Goal: Task Accomplishment & Management: Complete application form

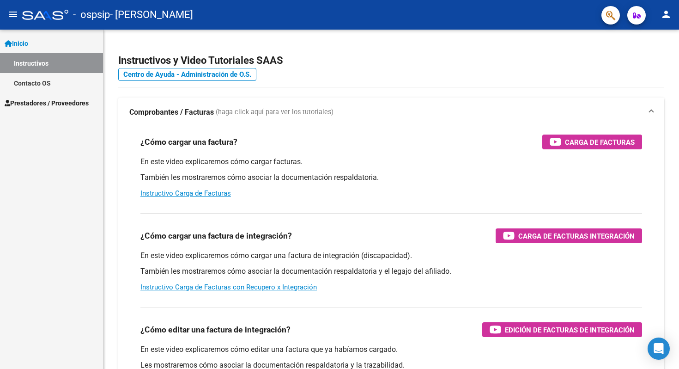
click at [52, 67] on link "Instructivos" at bounding box center [51, 63] width 103 height 20
click at [21, 57] on link "Instructivos" at bounding box center [51, 63] width 103 height 20
click at [16, 104] on span "Prestadores / Proveedores" at bounding box center [47, 103] width 84 height 10
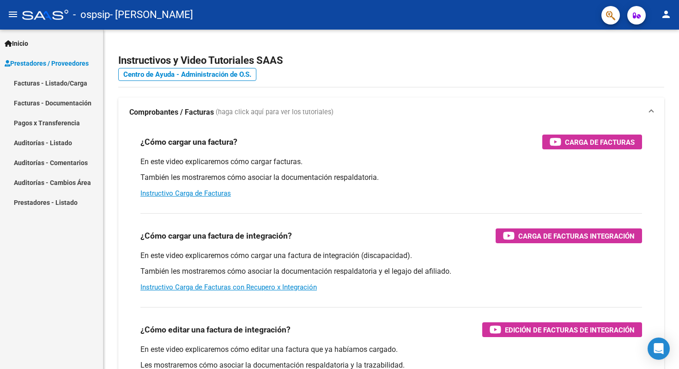
click at [61, 80] on link "Facturas - Listado/Carga" at bounding box center [51, 83] width 103 height 20
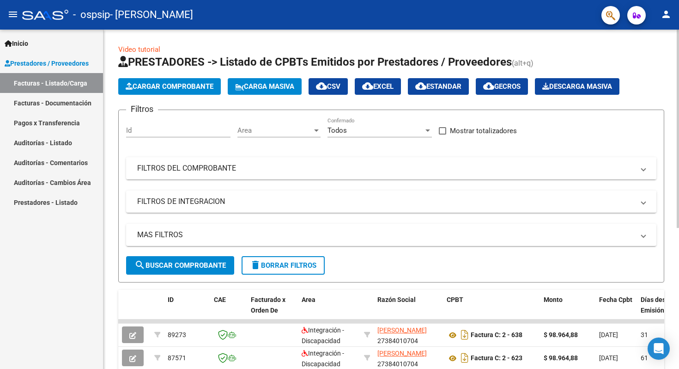
click at [163, 171] on mat-panel-title "FILTROS DEL COMPROBANTE" at bounding box center [385, 168] width 497 height 10
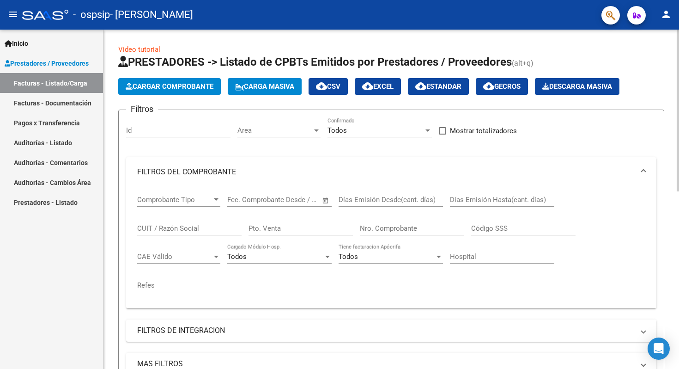
click at [165, 91] on button "Cargar Comprobante" at bounding box center [169, 86] width 103 height 17
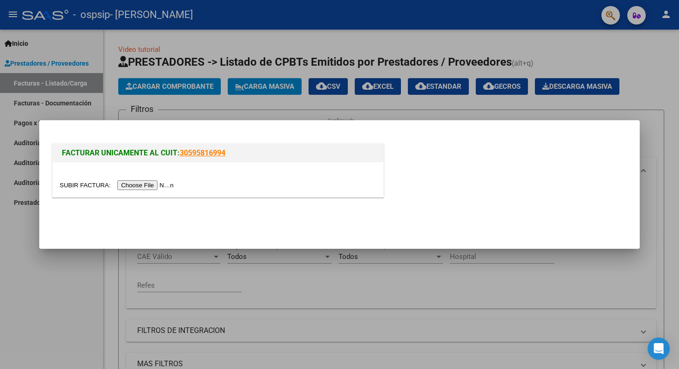
click at [137, 188] on input "file" at bounding box center [118, 185] width 117 height 10
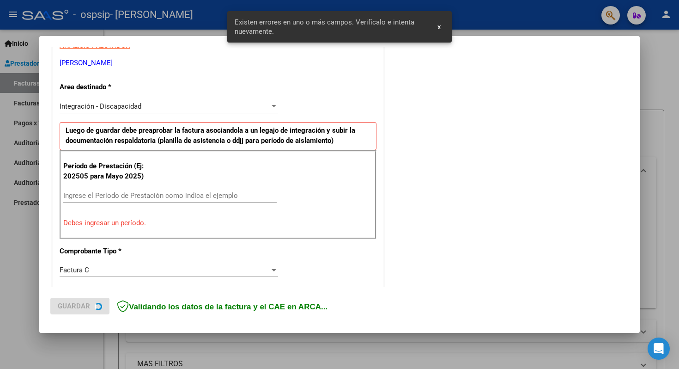
scroll to position [184, 0]
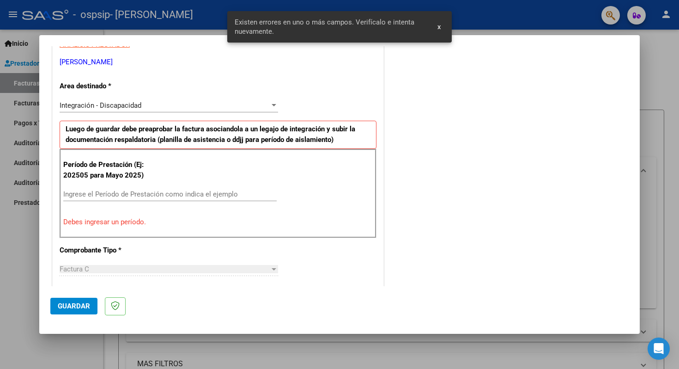
click at [116, 191] on input "Ingrese el Período de Prestación como indica el ejemplo" at bounding box center [170, 194] width 214 height 8
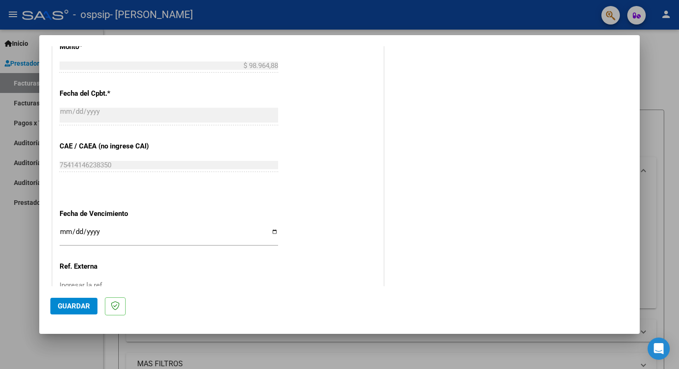
scroll to position [493, 0]
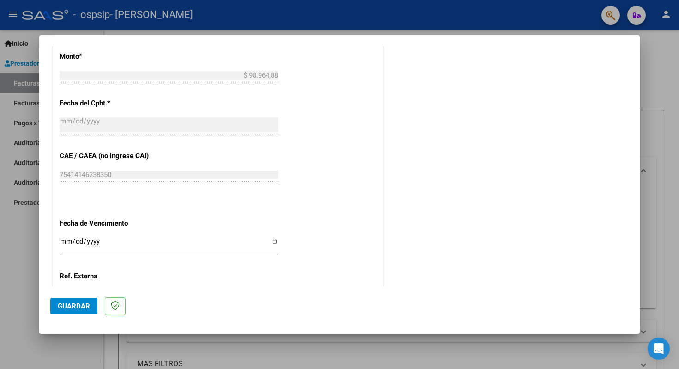
type input "202509"
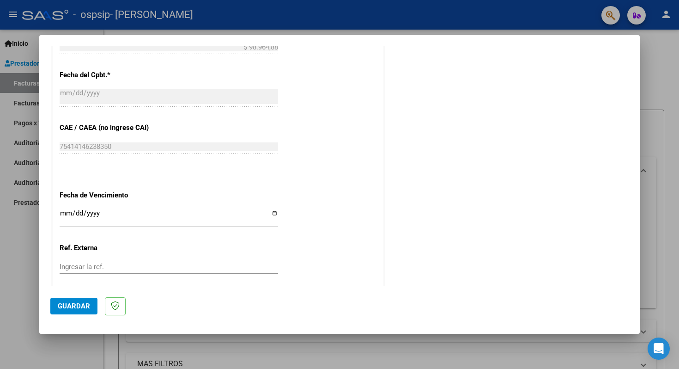
scroll to position [572, 0]
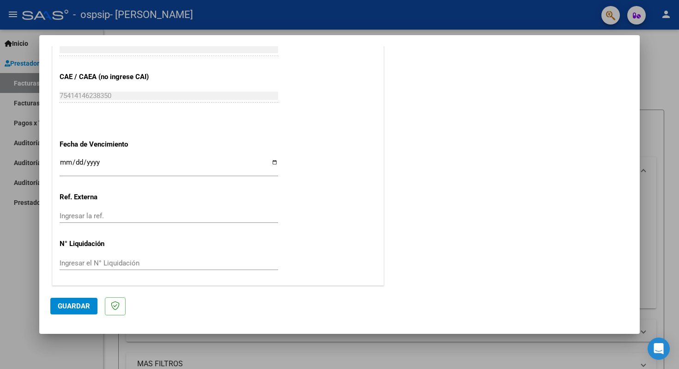
click at [272, 163] on input "Ingresar la fecha" at bounding box center [169, 166] width 219 height 15
type input "[DATE]"
click at [78, 311] on button "Guardar" at bounding box center [73, 306] width 47 height 17
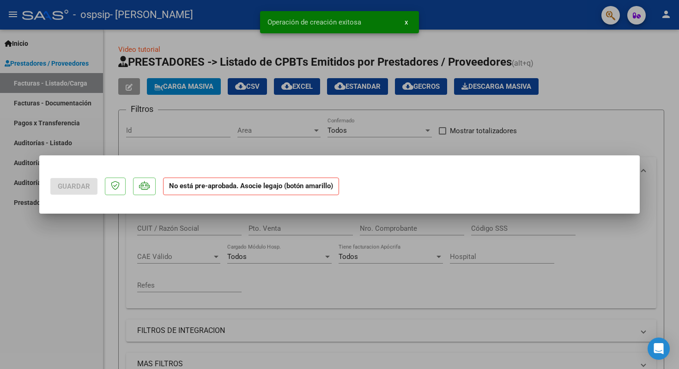
scroll to position [0, 0]
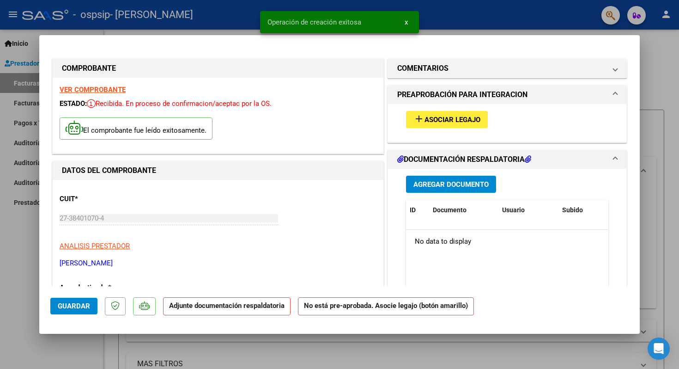
click at [455, 120] on span "Asociar Legajo" at bounding box center [453, 120] width 56 height 8
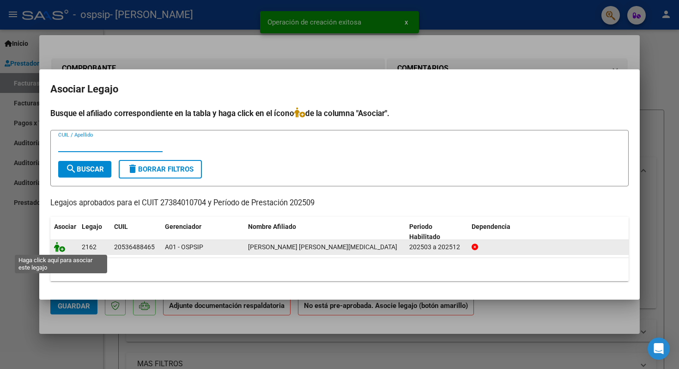
click at [58, 245] on icon at bounding box center [59, 247] width 11 height 10
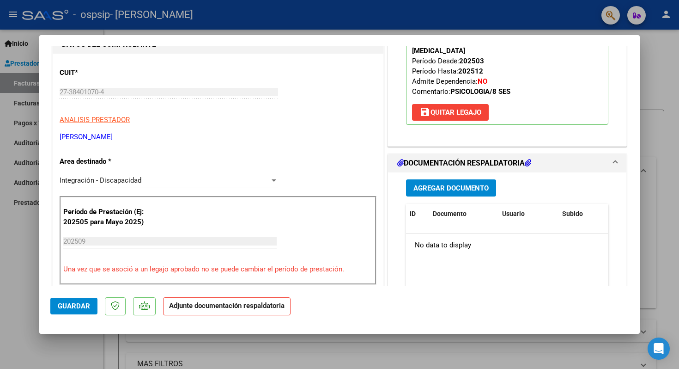
scroll to position [134, 0]
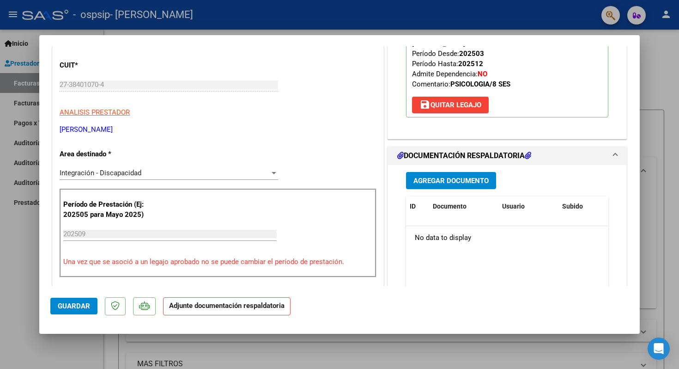
click at [441, 176] on button "Agregar Documento" at bounding box center [451, 180] width 90 height 17
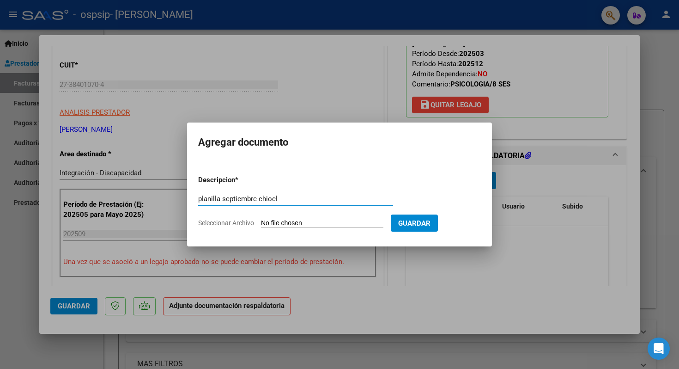
type input "planilla septiembre chiocl"
click at [318, 221] on input "Seleccionar Archivo" at bounding box center [322, 223] width 122 height 9
type input "C:\fakepath\09:25 planilla [PERSON_NAME].jpeg"
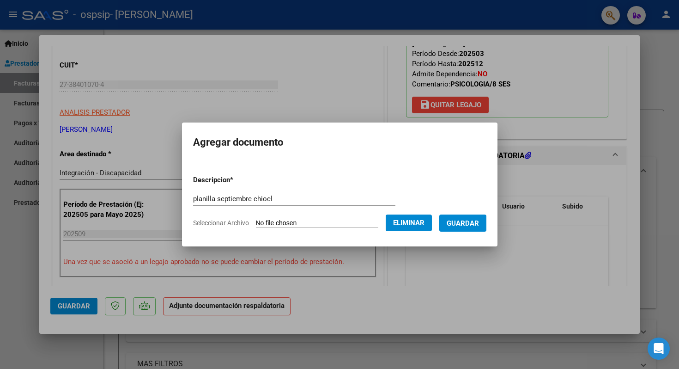
click at [468, 222] on span "Guardar" at bounding box center [463, 223] width 32 height 8
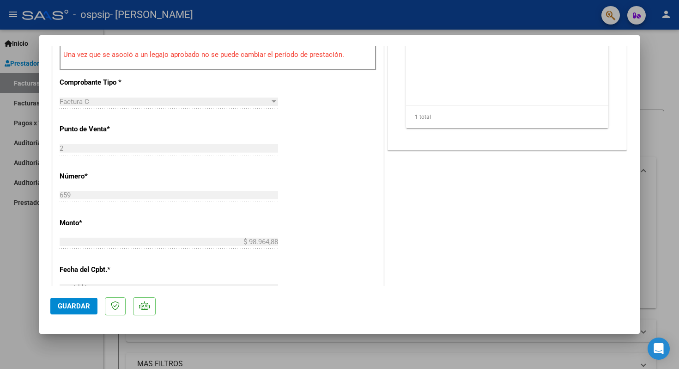
scroll to position [400, 0]
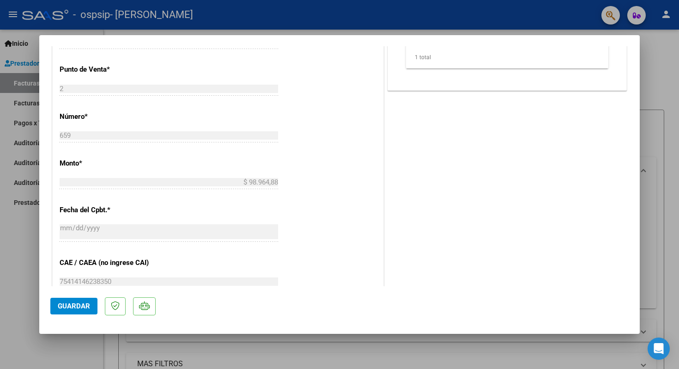
click at [72, 306] on span "Guardar" at bounding box center [74, 306] width 32 height 8
